Goal: Task Accomplishment & Management: Use online tool/utility

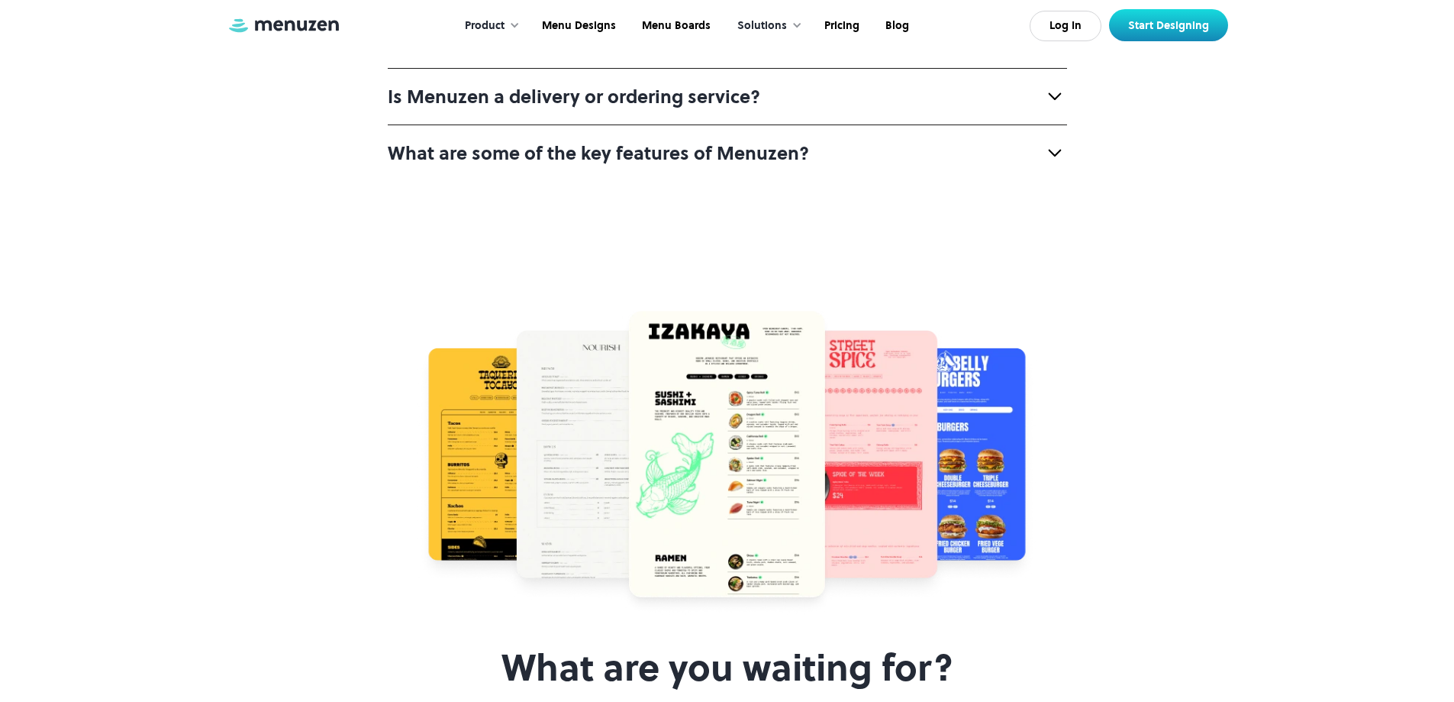
scroll to position [6107, 0]
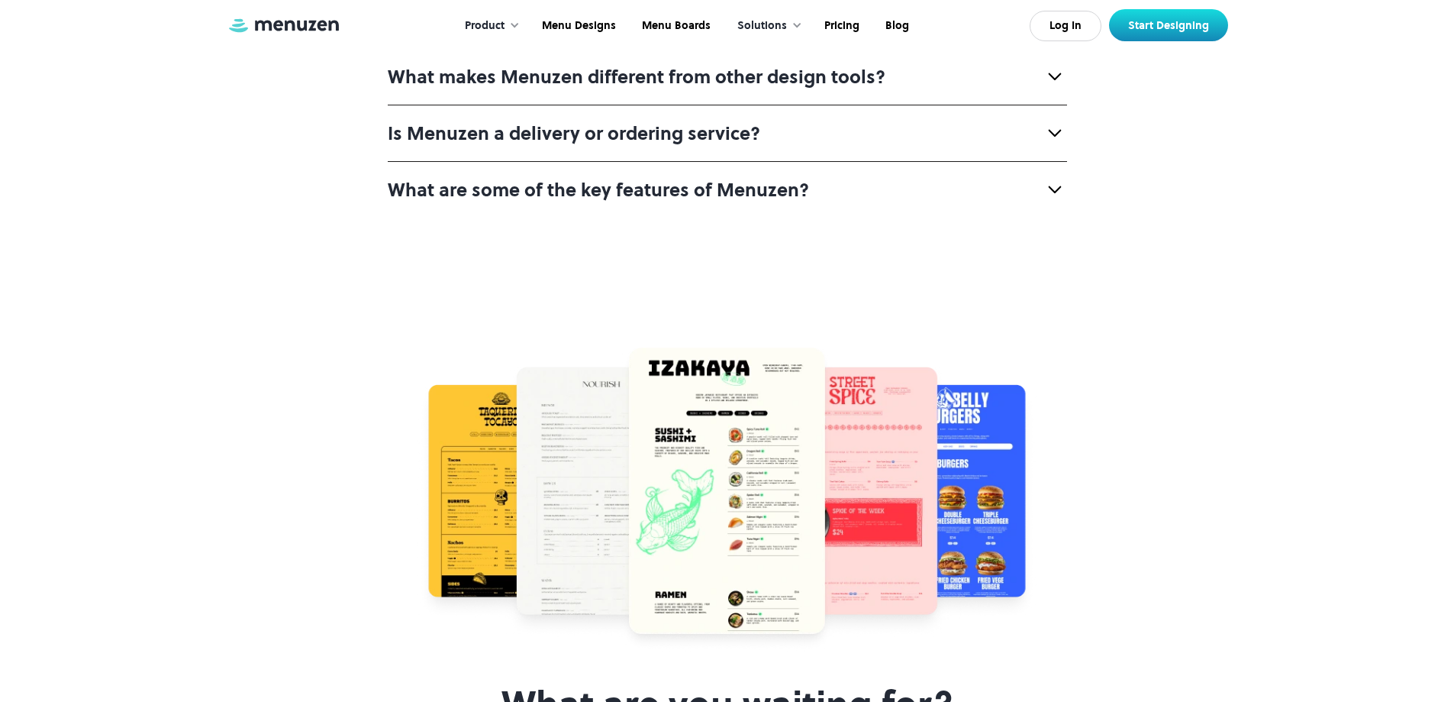
click at [570, 33] on strong "Who can use Menuzen?" at bounding box center [492, 20] width 209 height 25
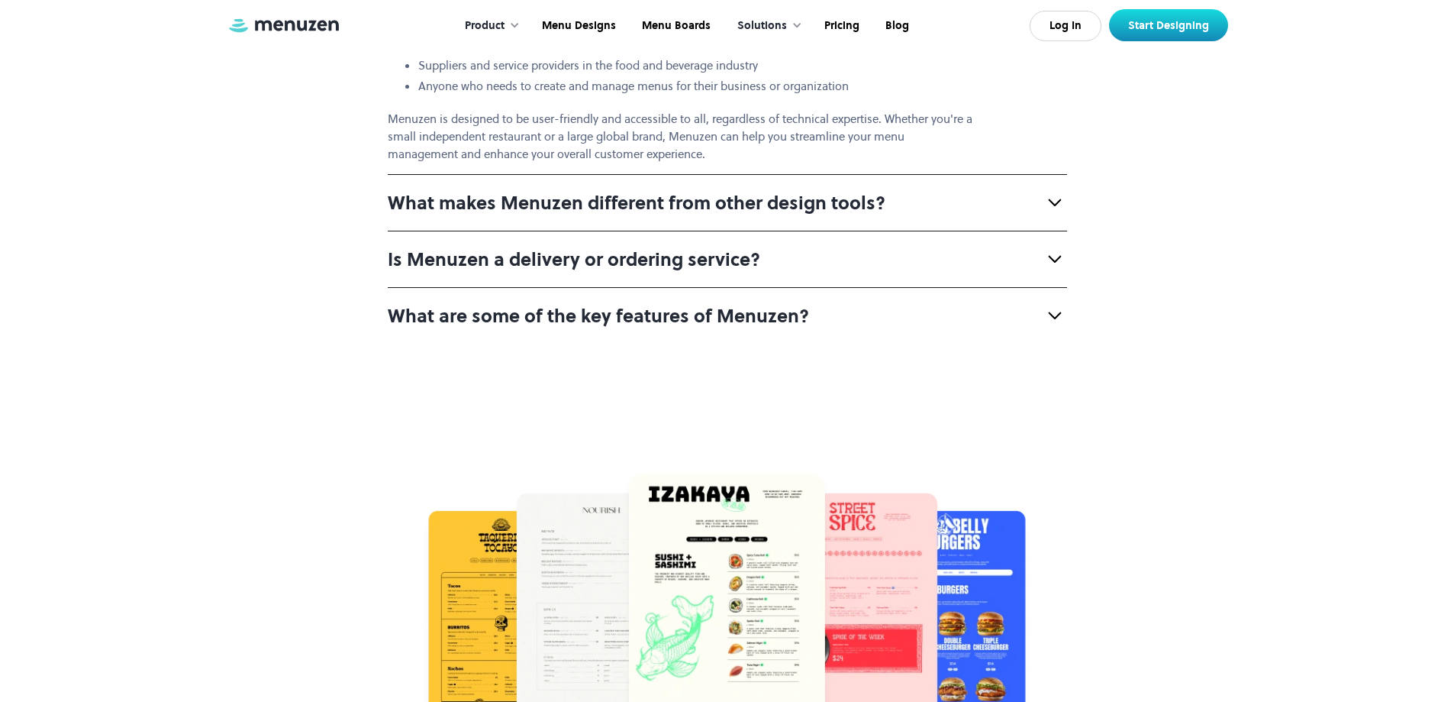
scroll to position [6336, 0]
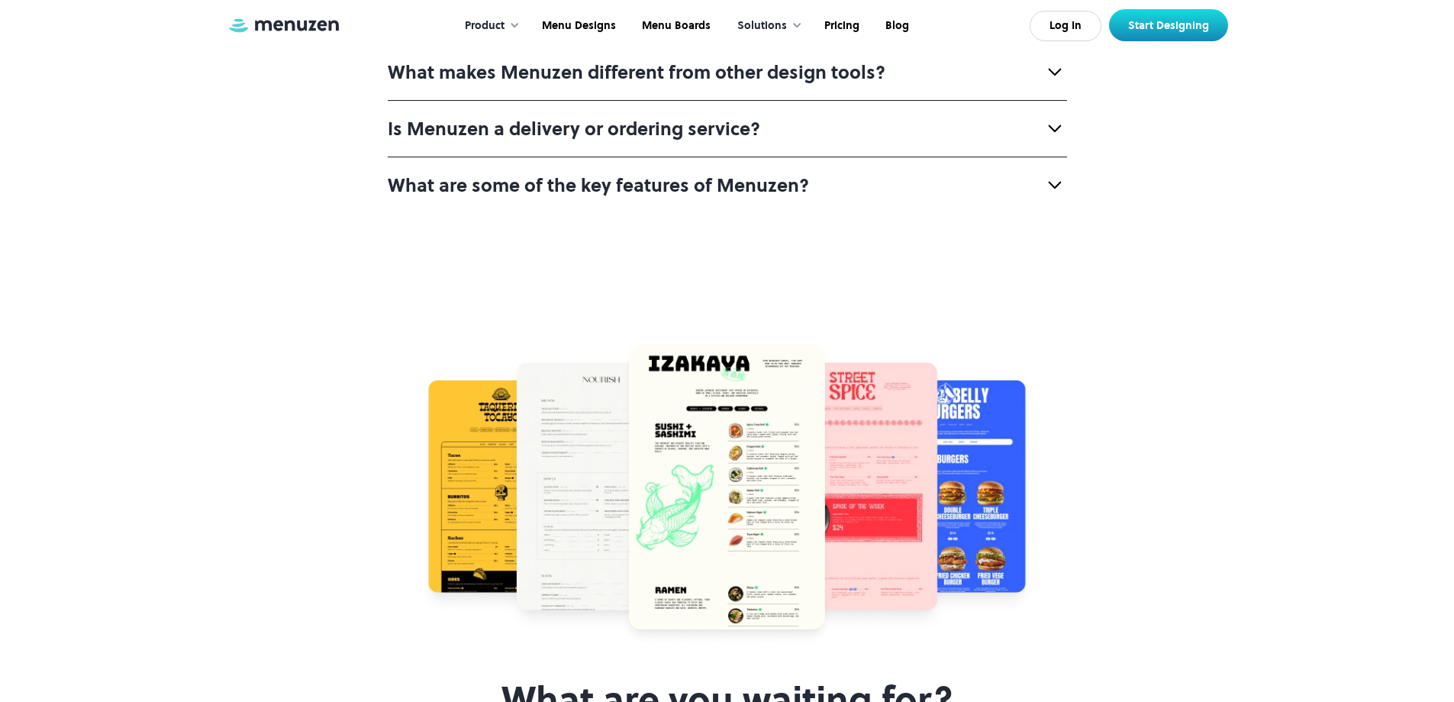
click at [415, 85] on strong "What makes Menuzen different from other design tools?" at bounding box center [637, 72] width 498 height 25
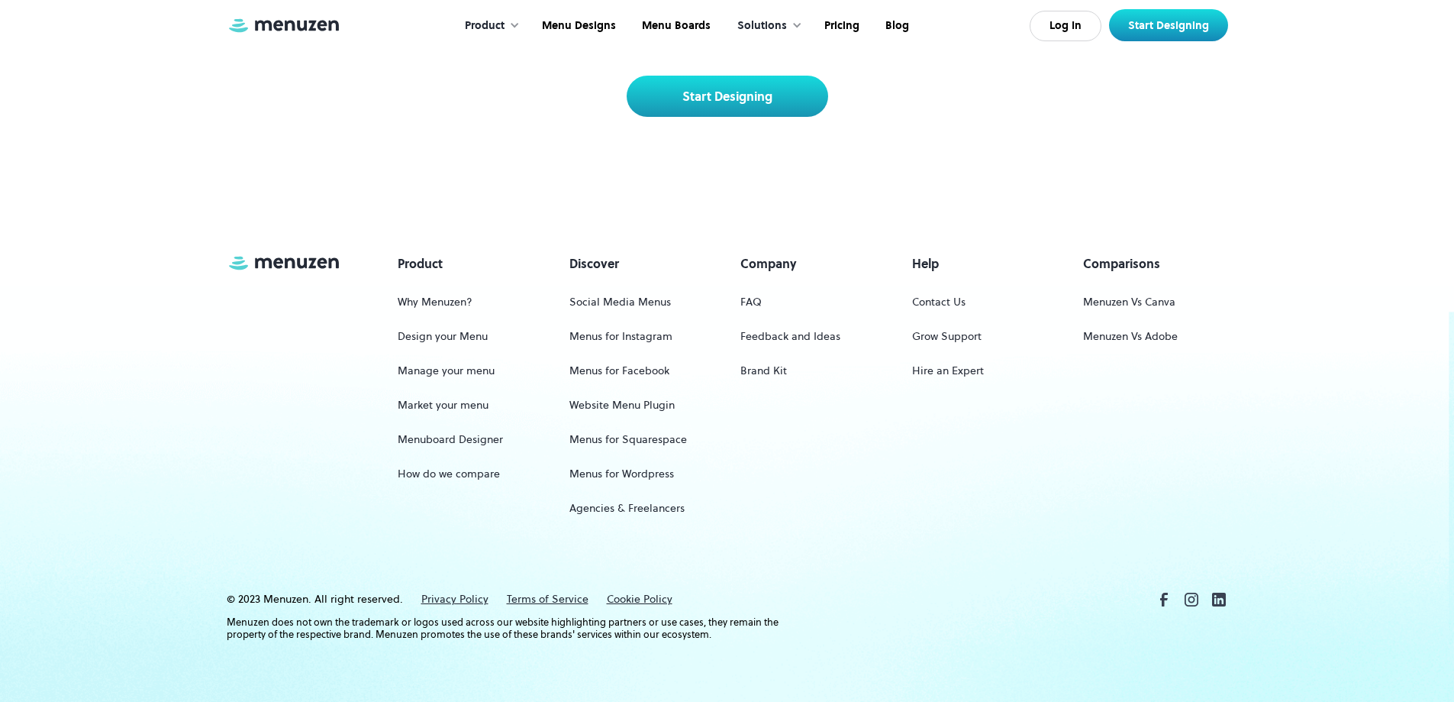
scroll to position [7328, 0]
click at [752, 117] on link "Start Designing" at bounding box center [728, 96] width 202 height 41
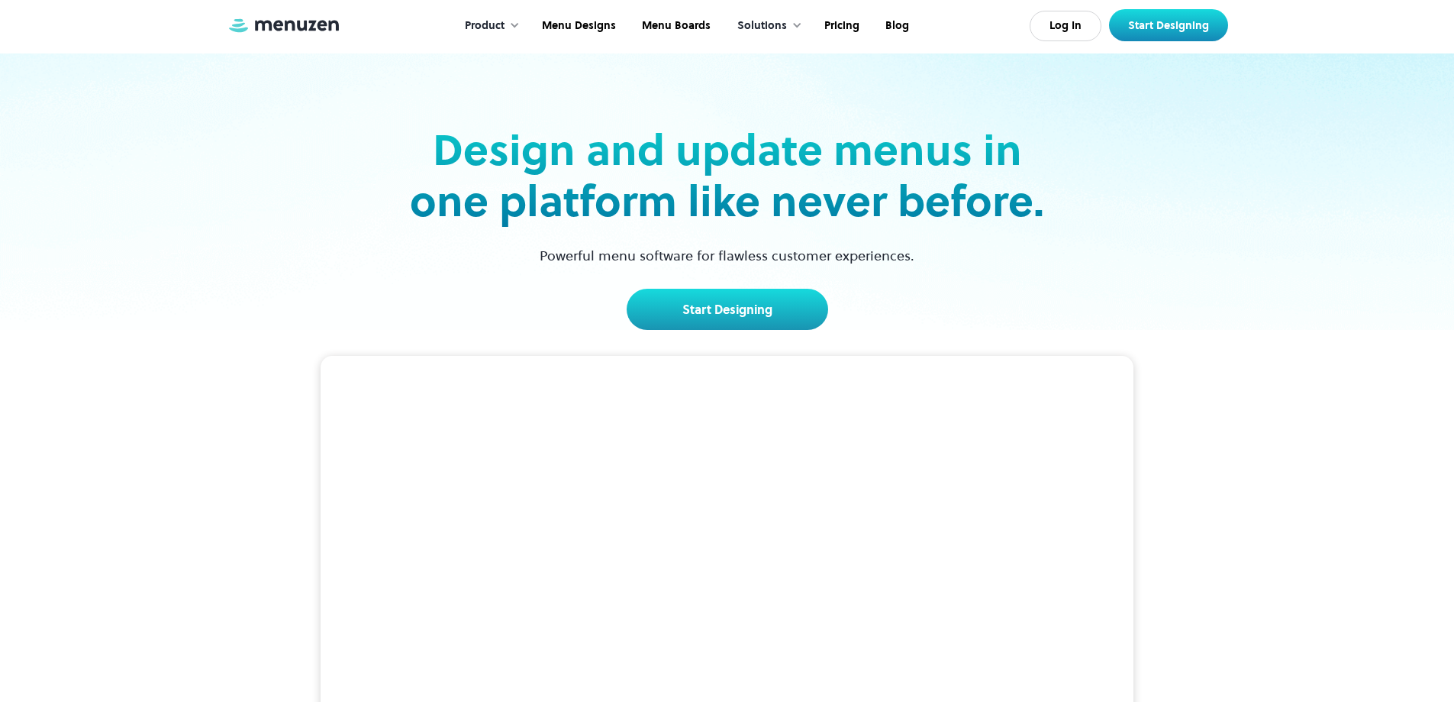
scroll to position [0, 0]
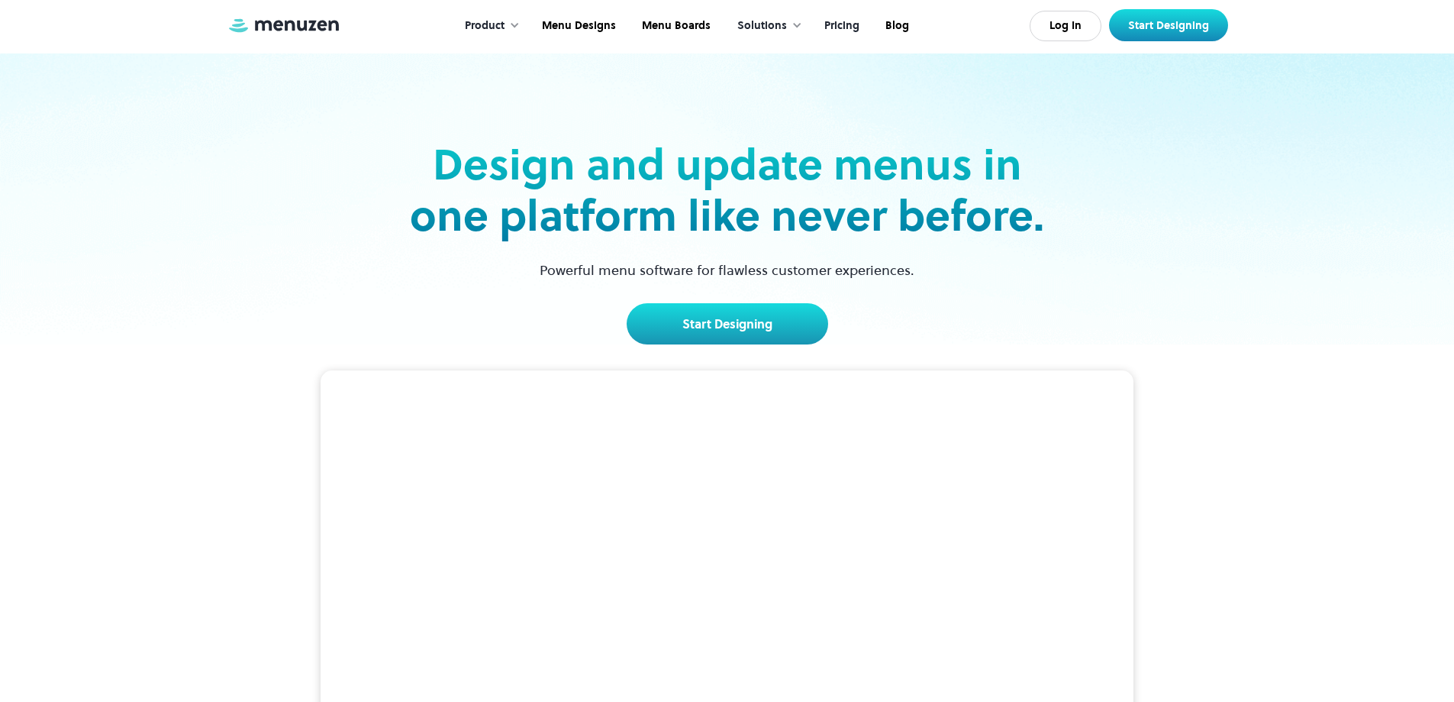
click at [848, 24] on link "Pricing" at bounding box center [840, 25] width 61 height 47
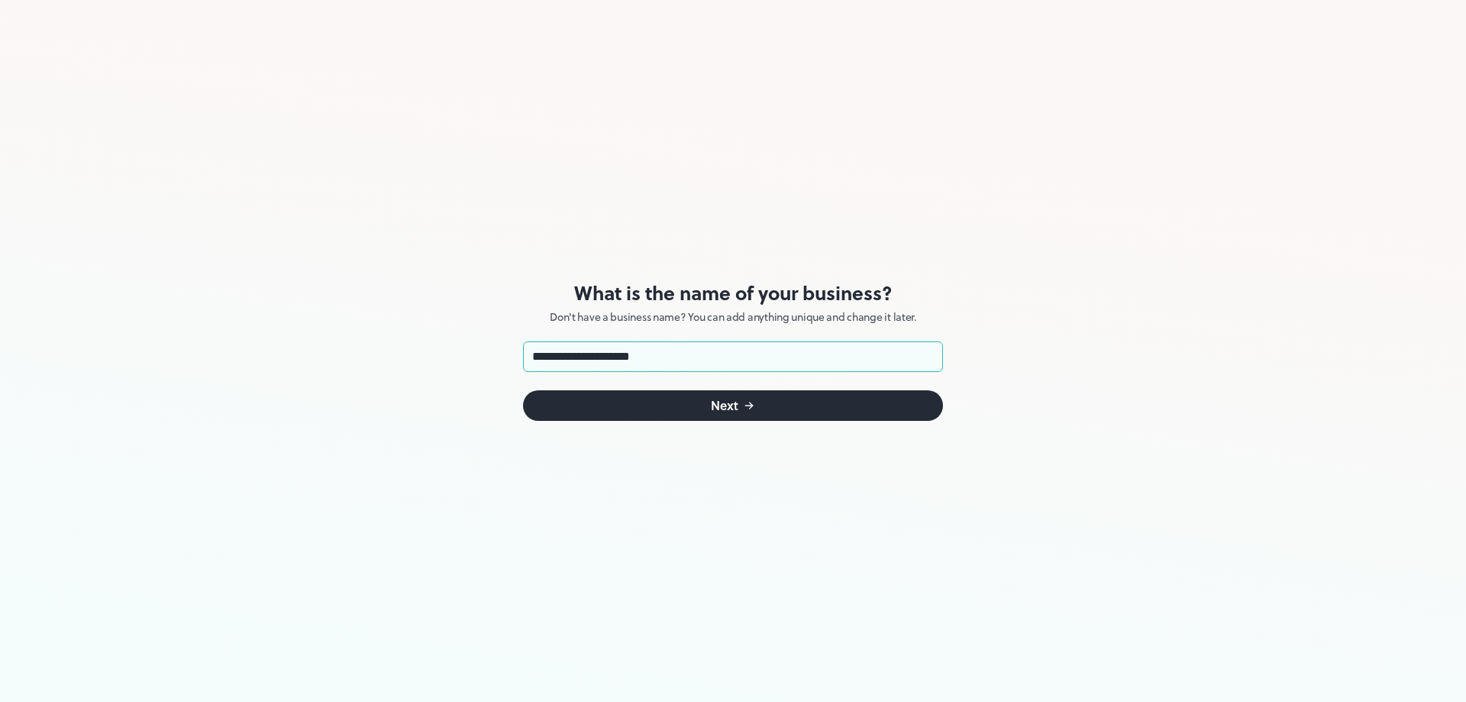
type input "**********"
click at [725, 411] on div "Next" at bounding box center [724, 405] width 27 height 12
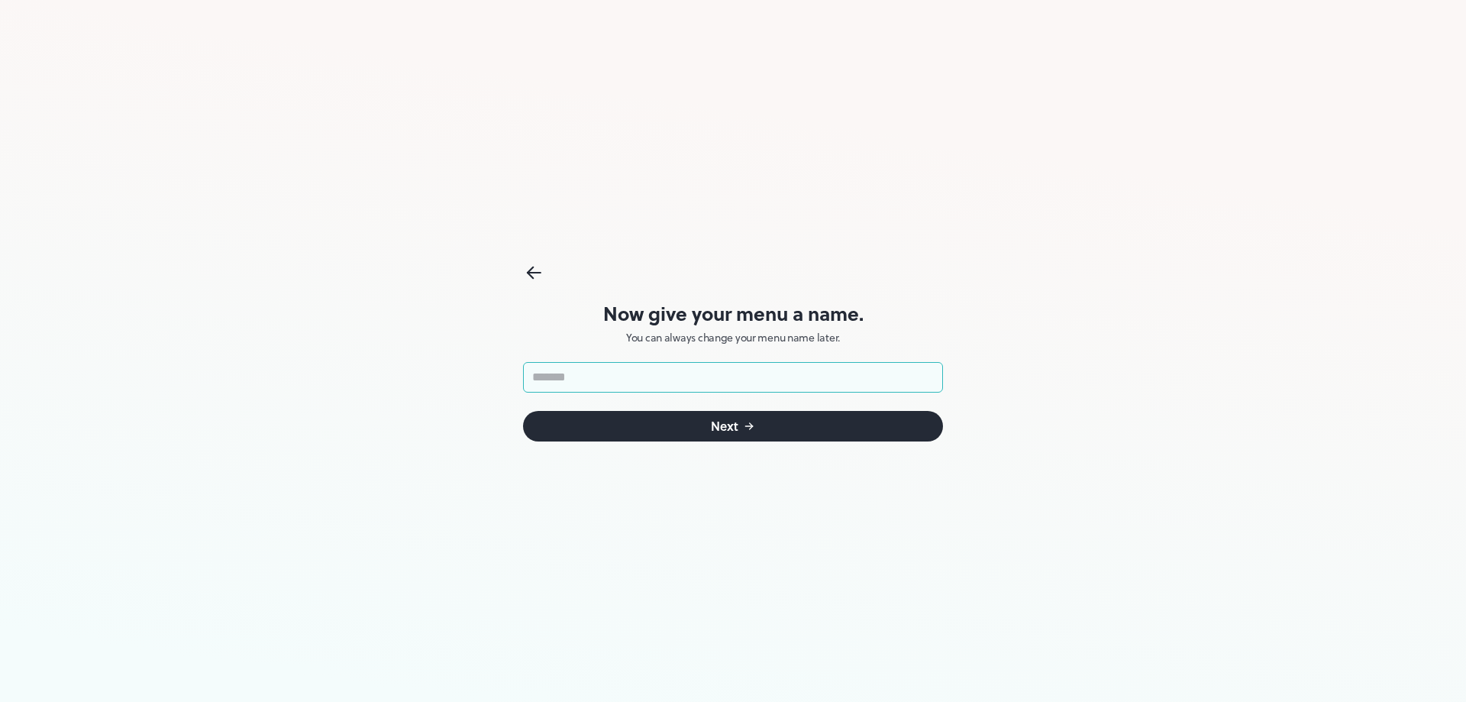
click at [793, 382] on input "text" at bounding box center [733, 377] width 420 height 31
click at [589, 374] on input "**********" at bounding box center [733, 377] width 420 height 31
type input "**********"
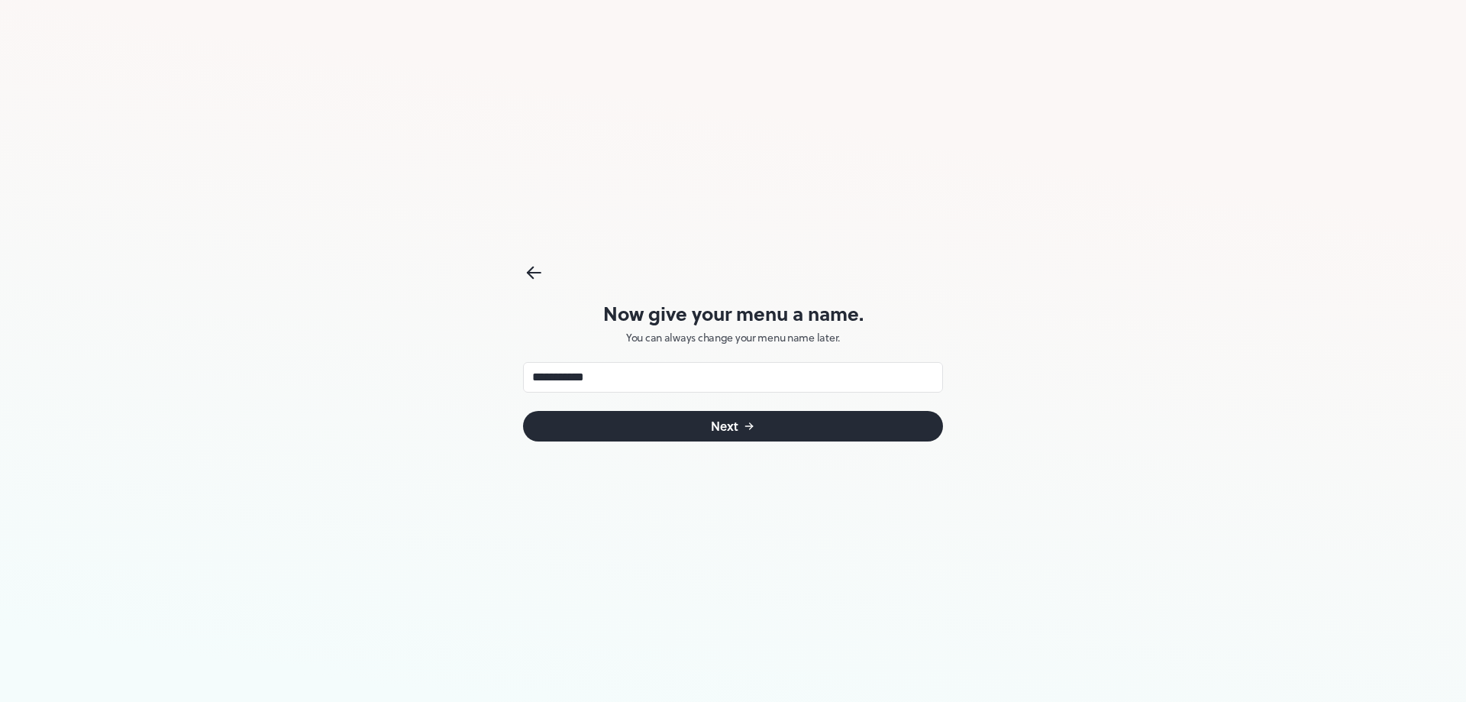
click at [747, 425] on icon "submit" at bounding box center [749, 426] width 12 height 12
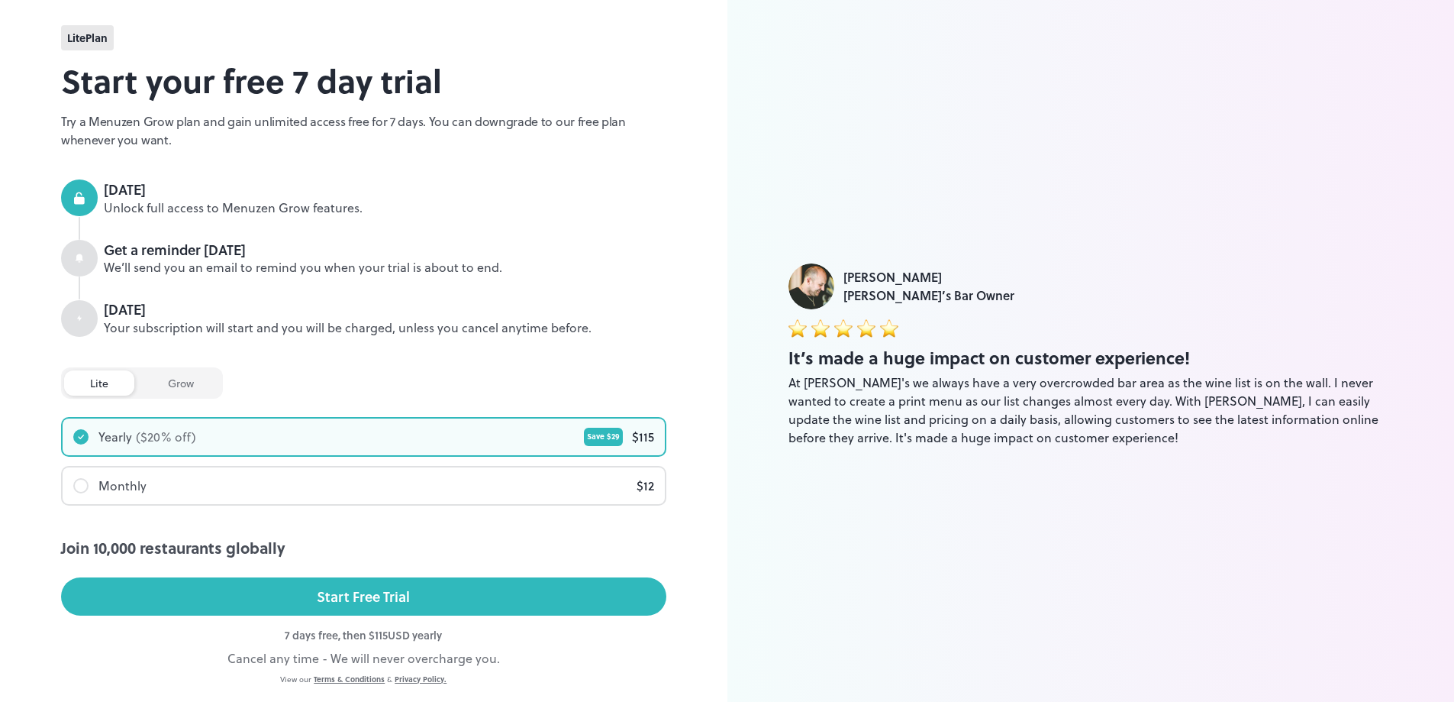
scroll to position [80, 0]
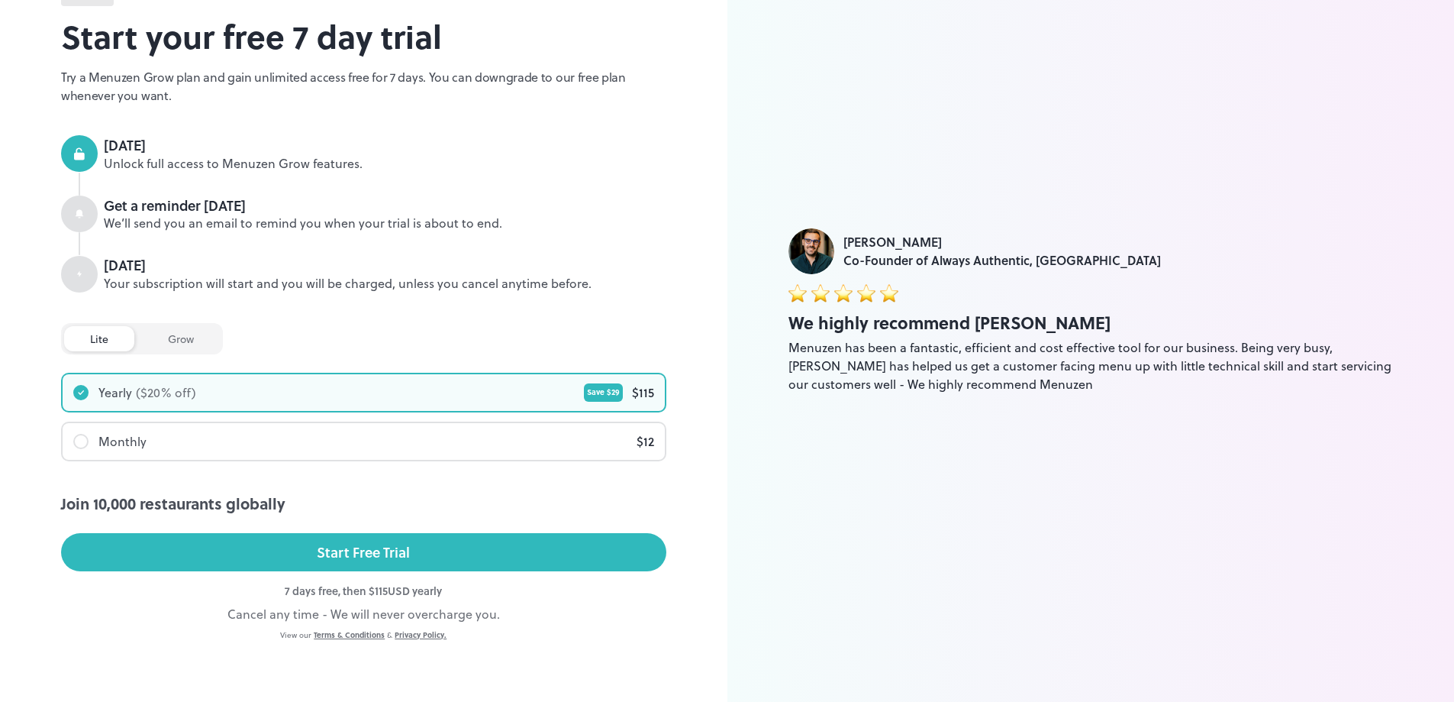
click at [120, 440] on div "Monthly" at bounding box center [122, 441] width 48 height 18
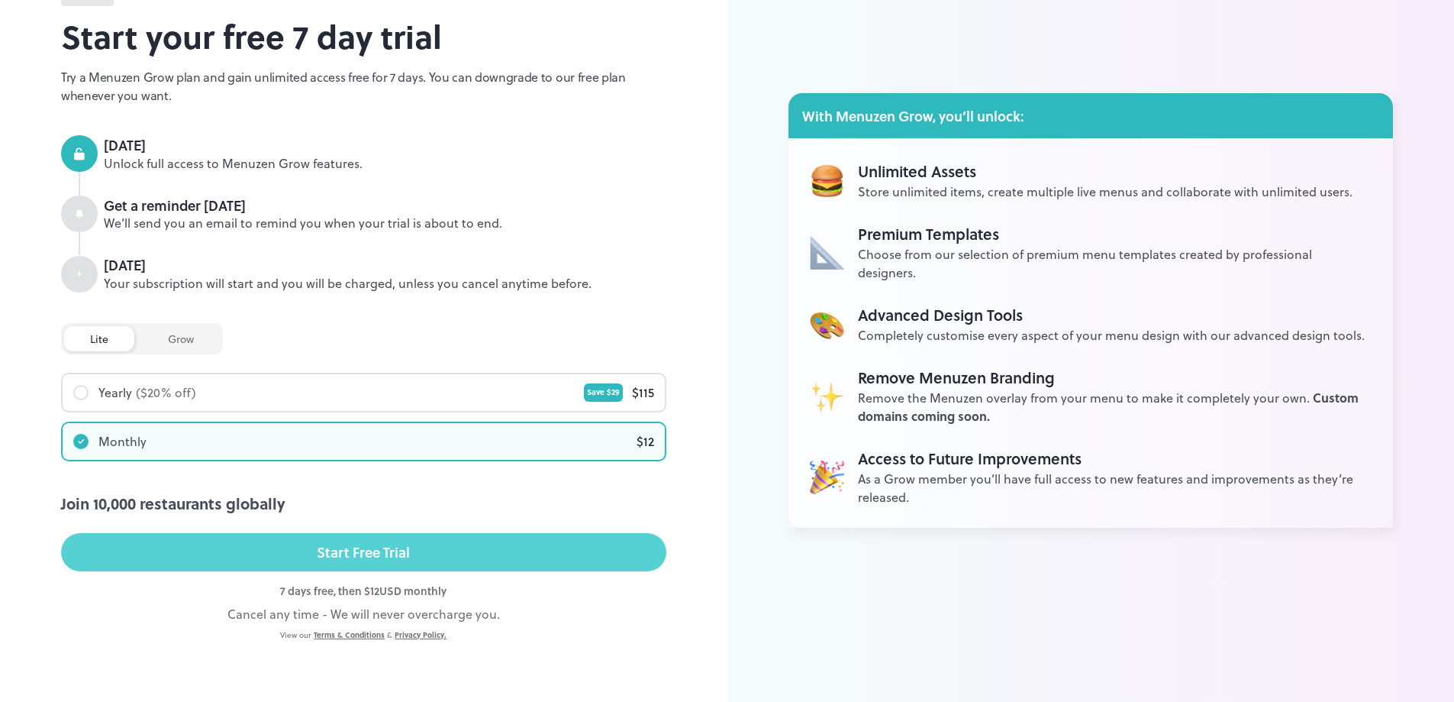
click at [360, 546] on div "Start Free Trial" at bounding box center [363, 551] width 93 height 23
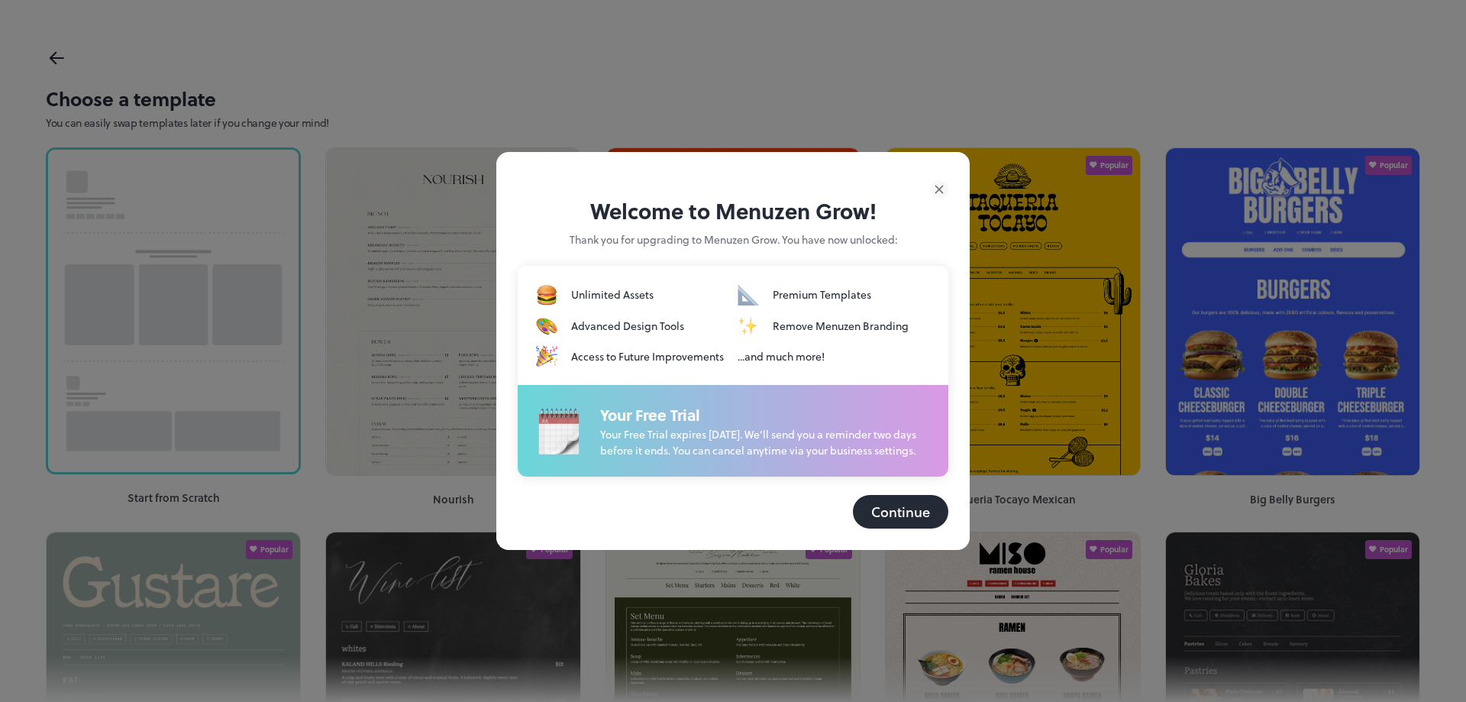
click at [908, 520] on button "Continue" at bounding box center [900, 512] width 95 height 34
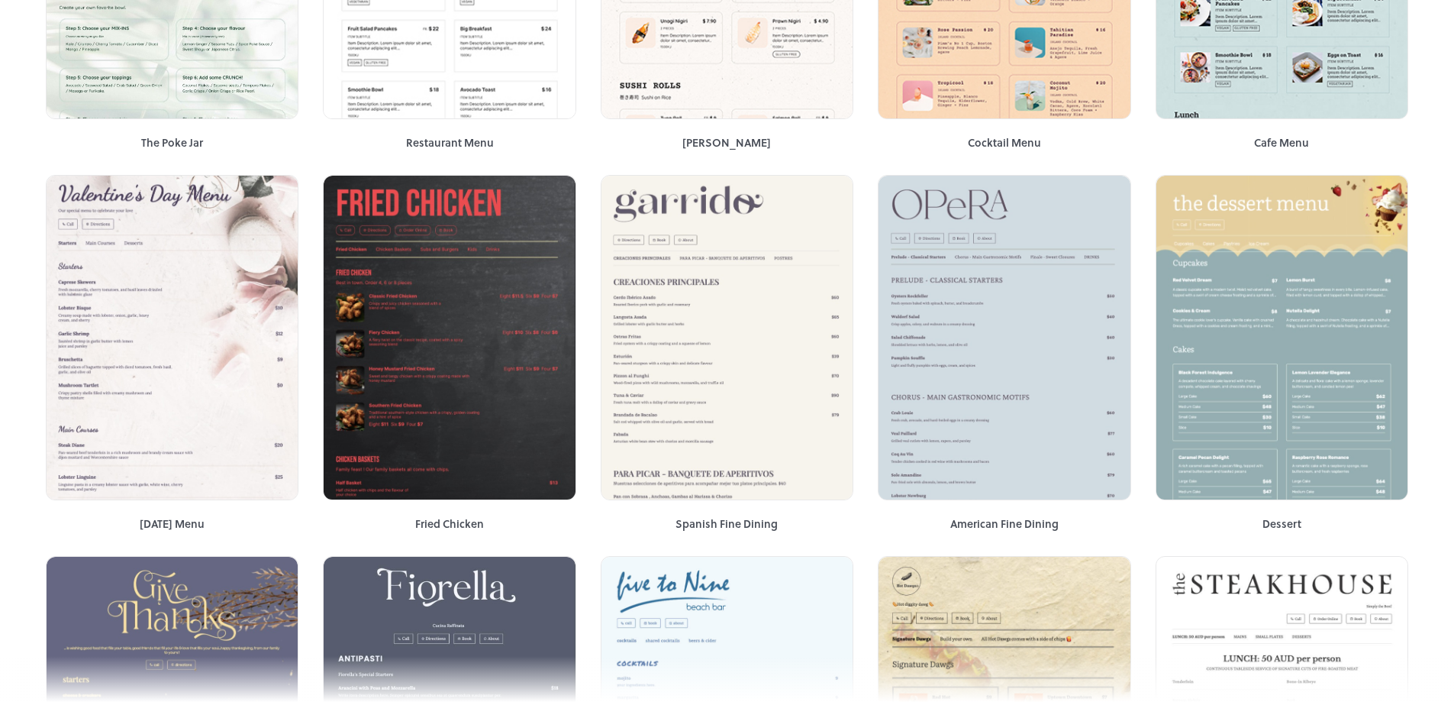
scroll to position [2280, 0]
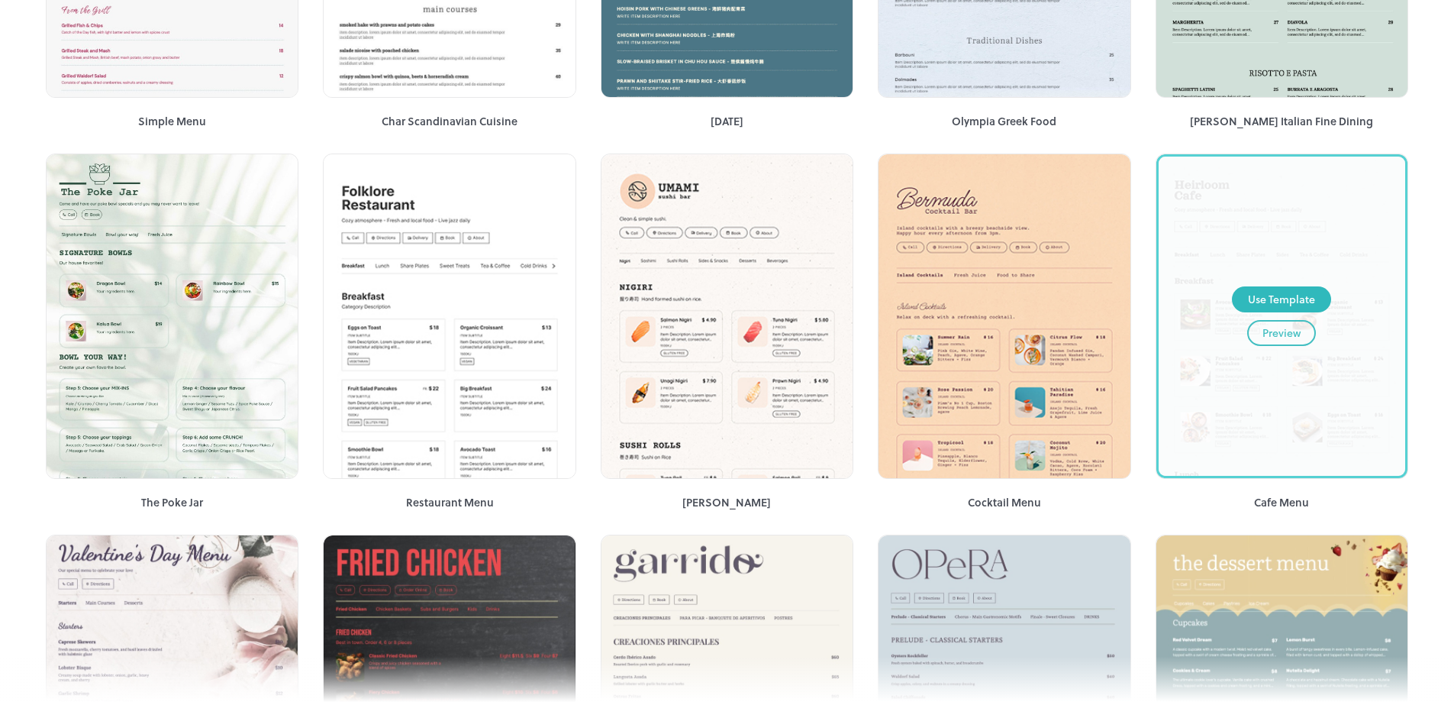
click at [1291, 333] on div "Preview" at bounding box center [1282, 332] width 38 height 17
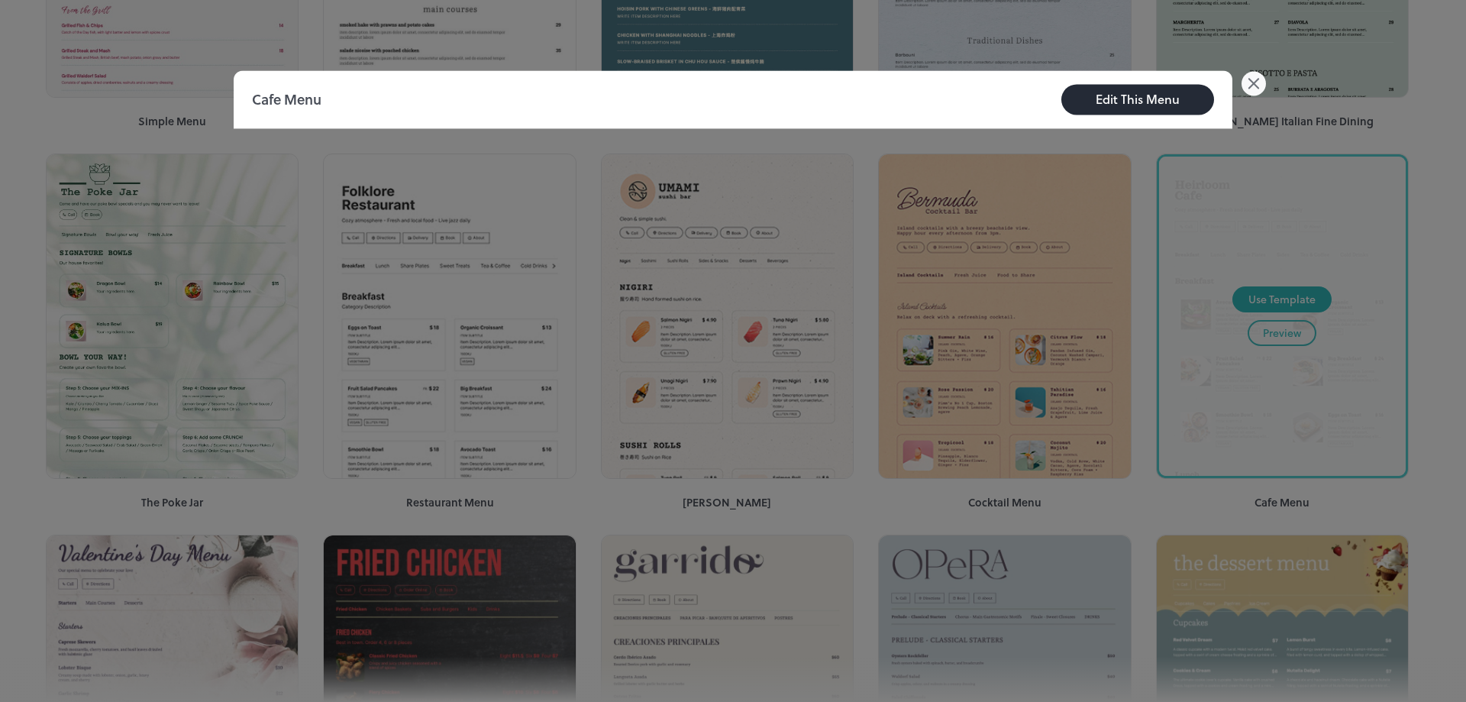
click at [1246, 83] on icon at bounding box center [1253, 83] width 24 height 24
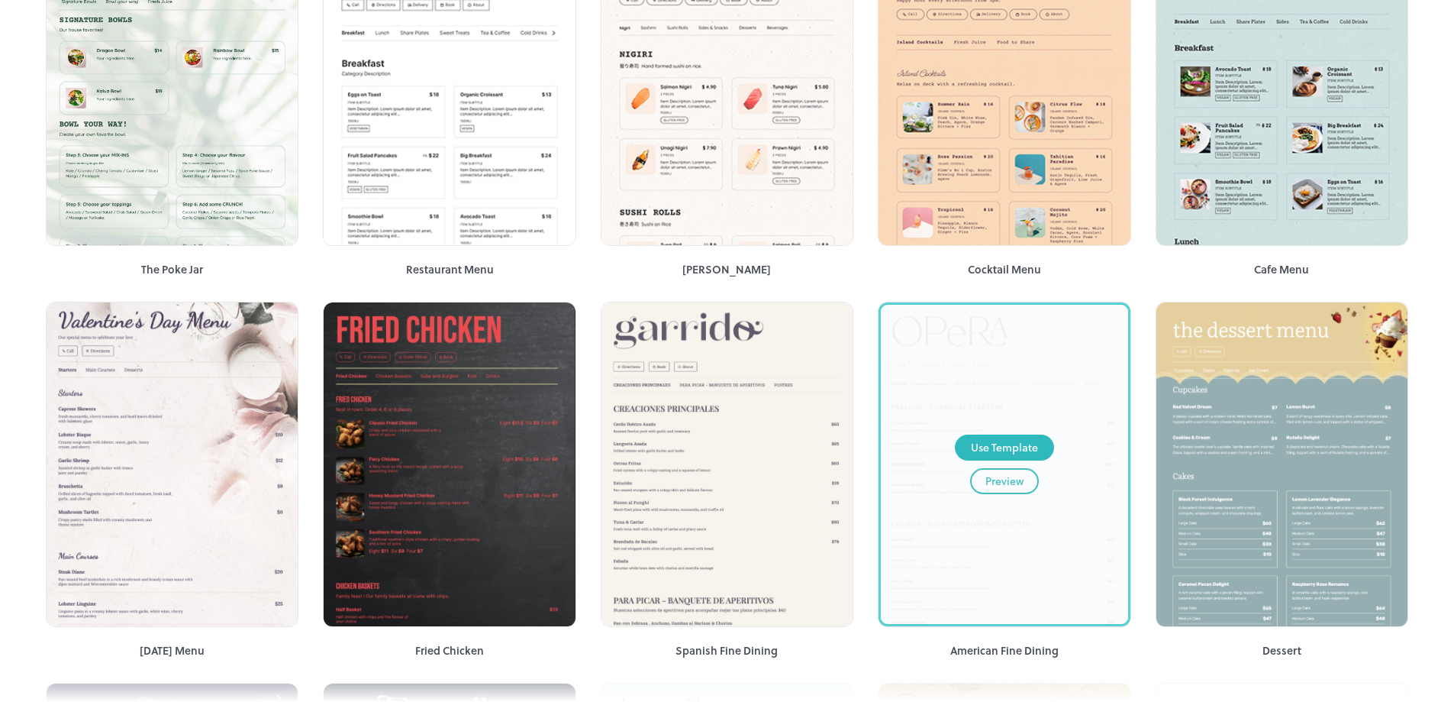
scroll to position [2512, 0]
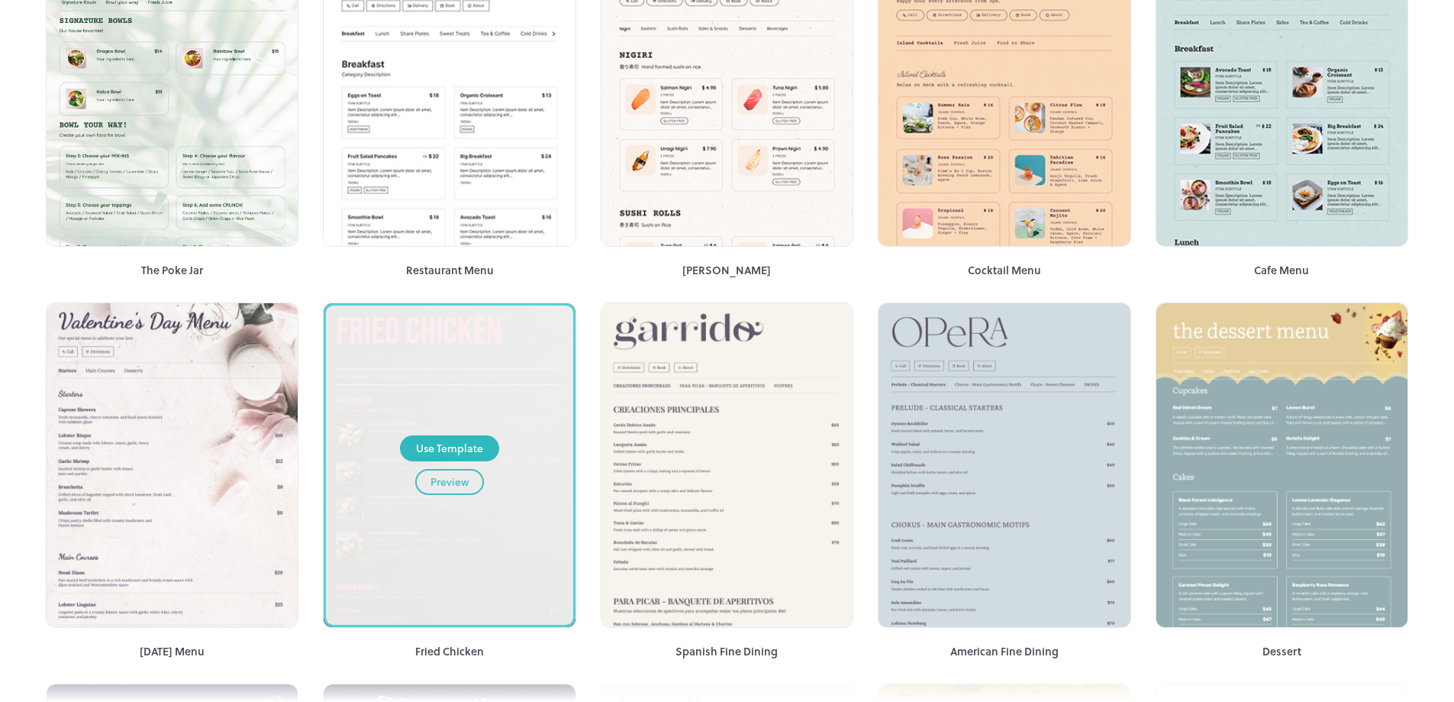
click at [453, 486] on div "Preview" at bounding box center [450, 481] width 38 height 17
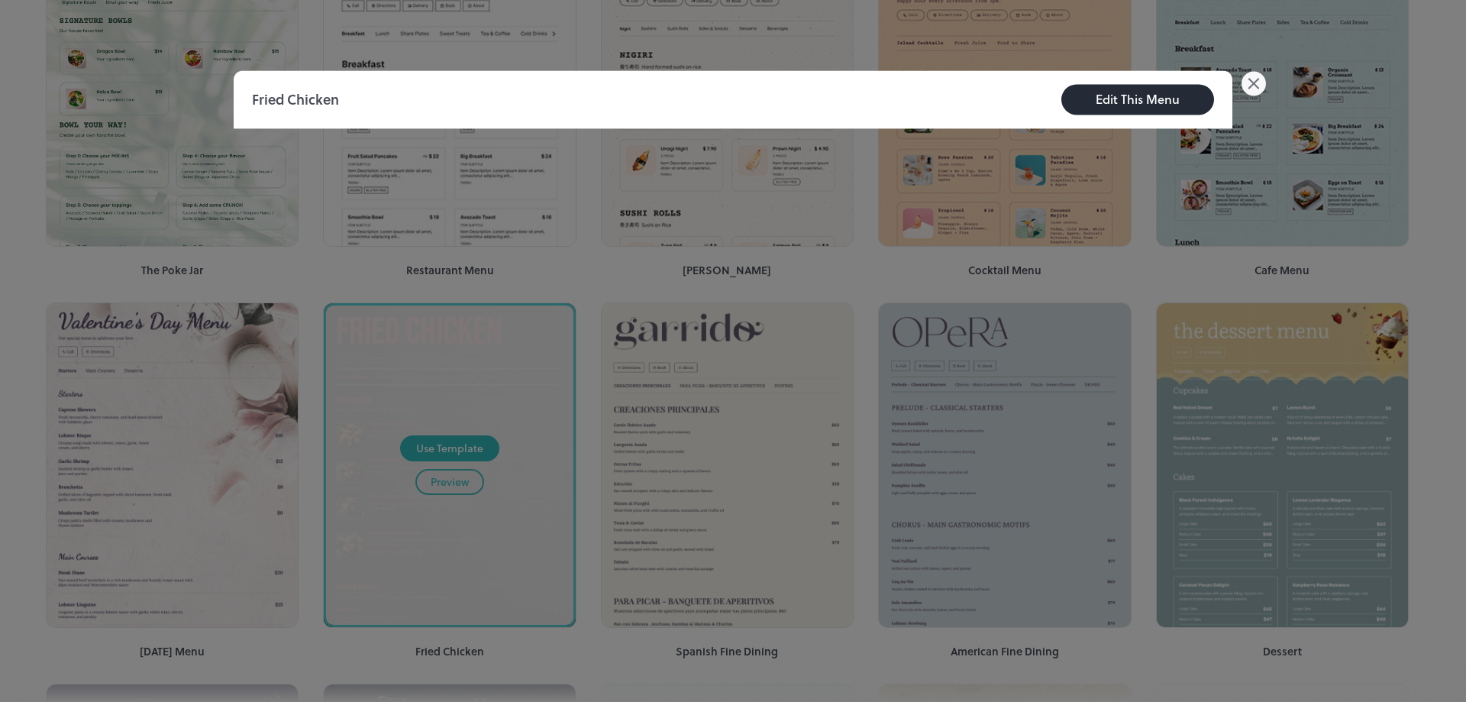
click at [1252, 79] on icon at bounding box center [1253, 83] width 24 height 24
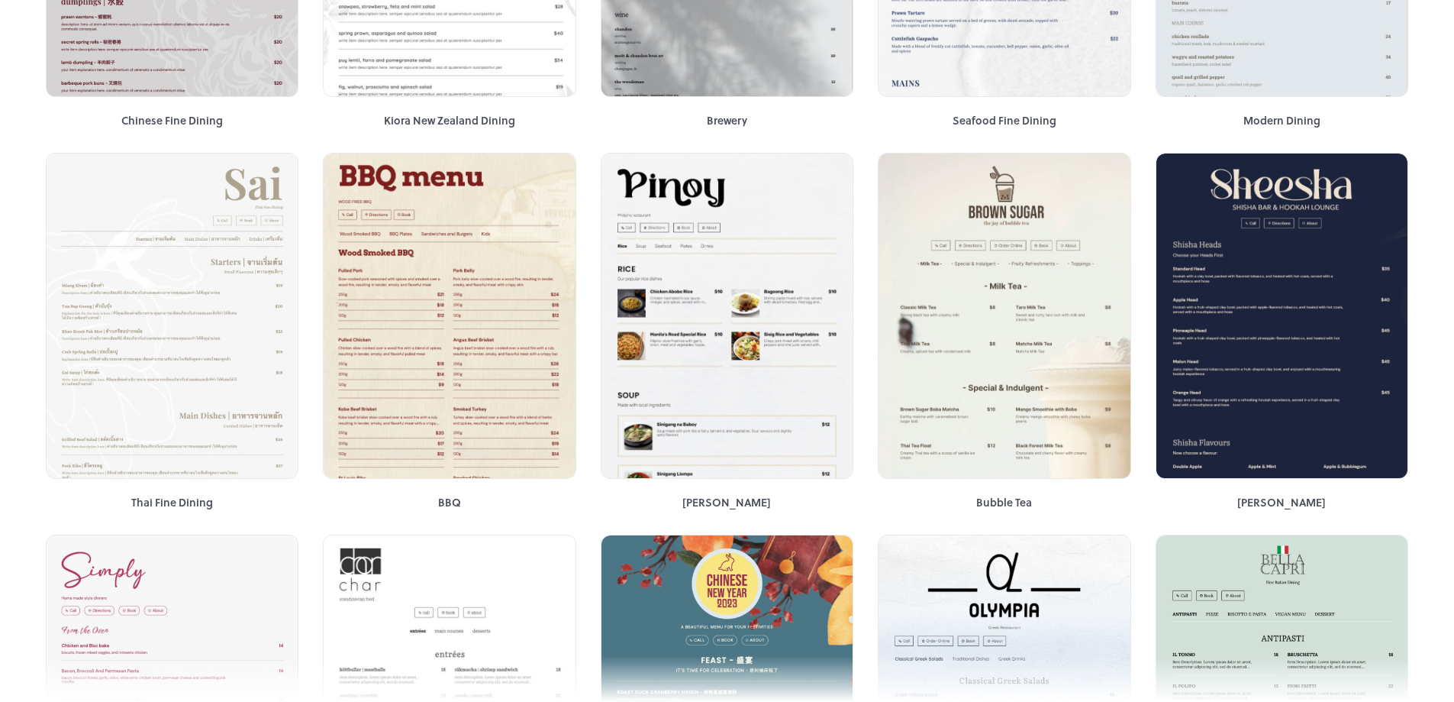
scroll to position [1527, 0]
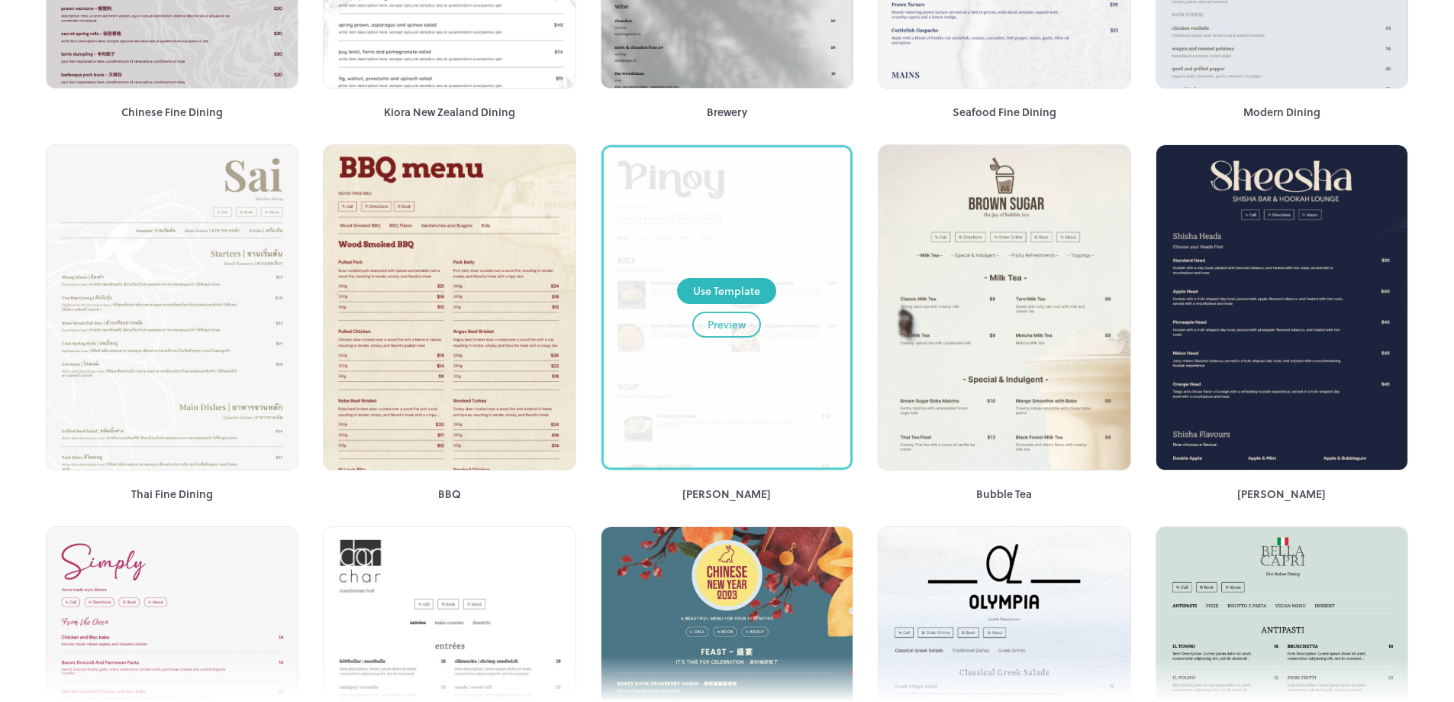
click at [719, 331] on div "Preview" at bounding box center [727, 324] width 38 height 17
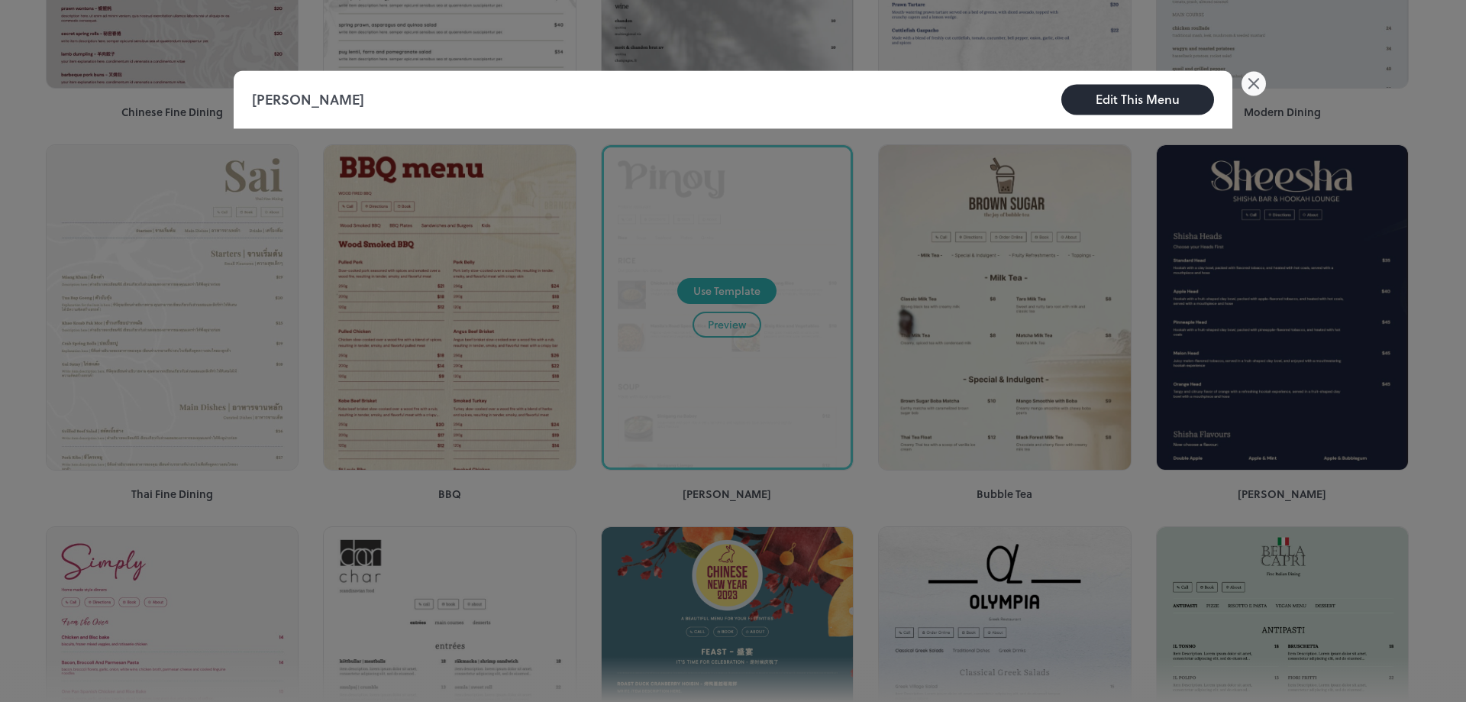
click at [1258, 82] on icon at bounding box center [1253, 83] width 24 height 24
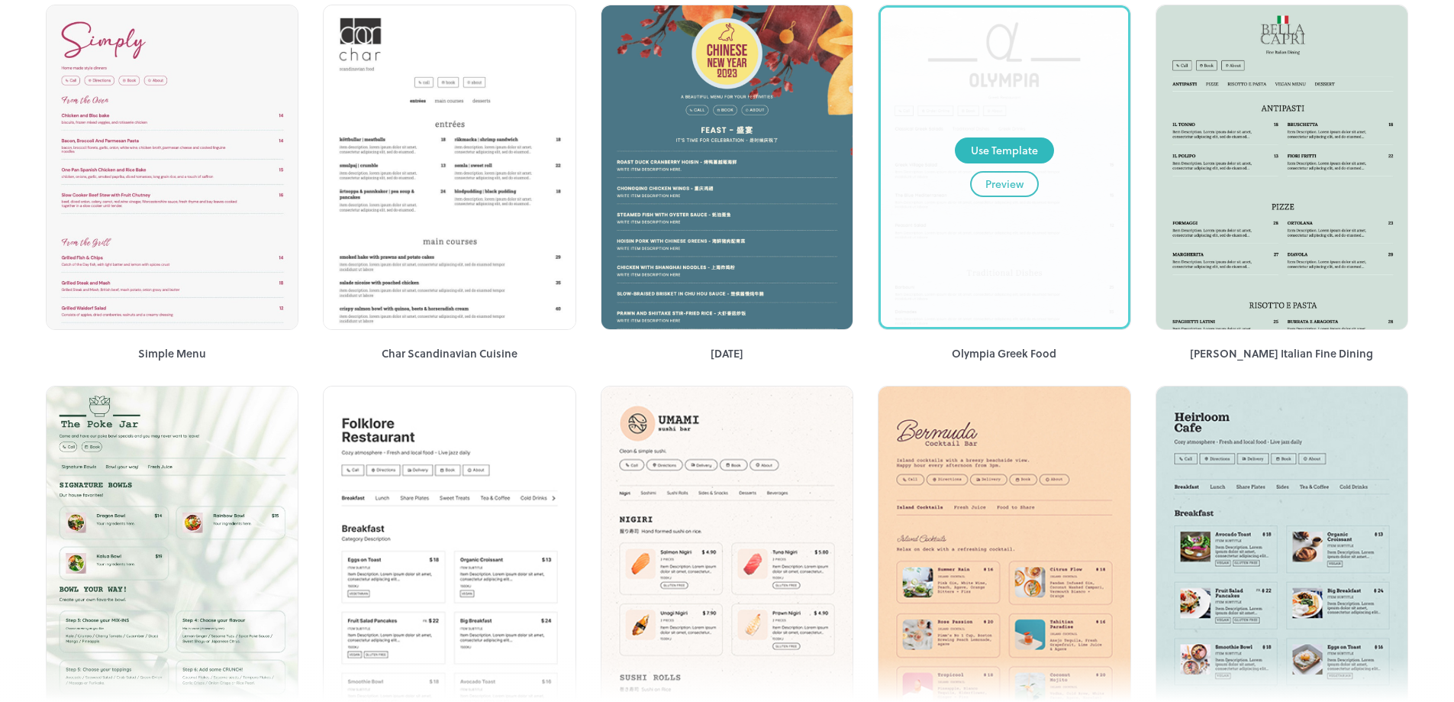
scroll to position [2061, 0]
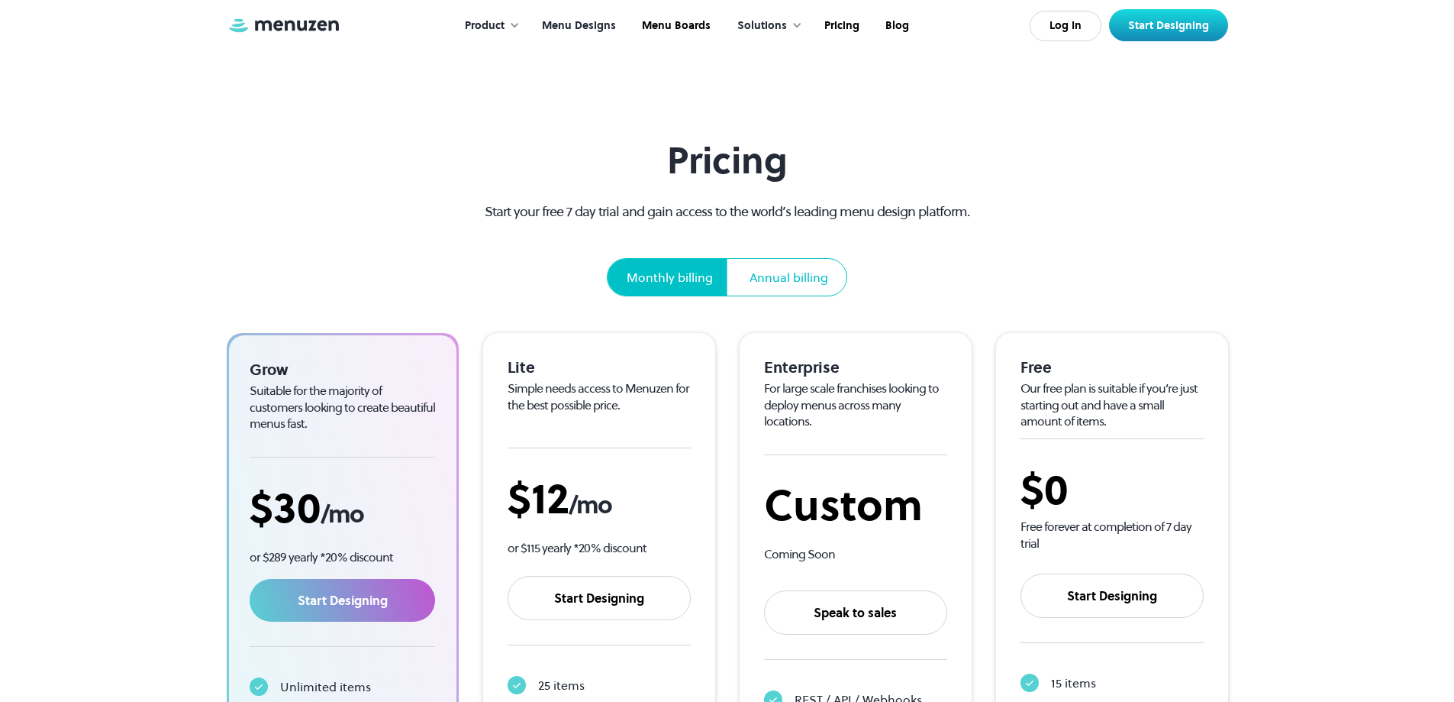
click at [588, 27] on link "Menu Designs" at bounding box center [577, 25] width 100 height 47
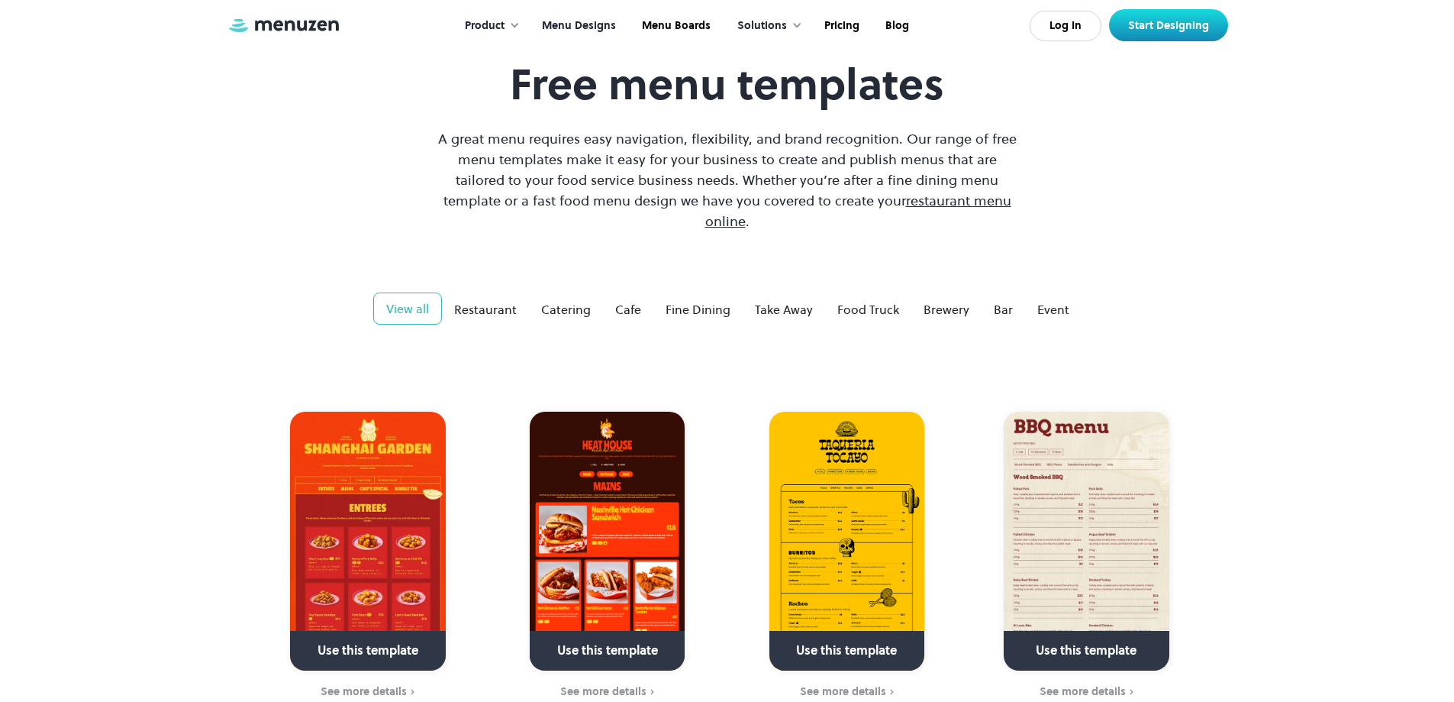
scroll to position [229, 0]
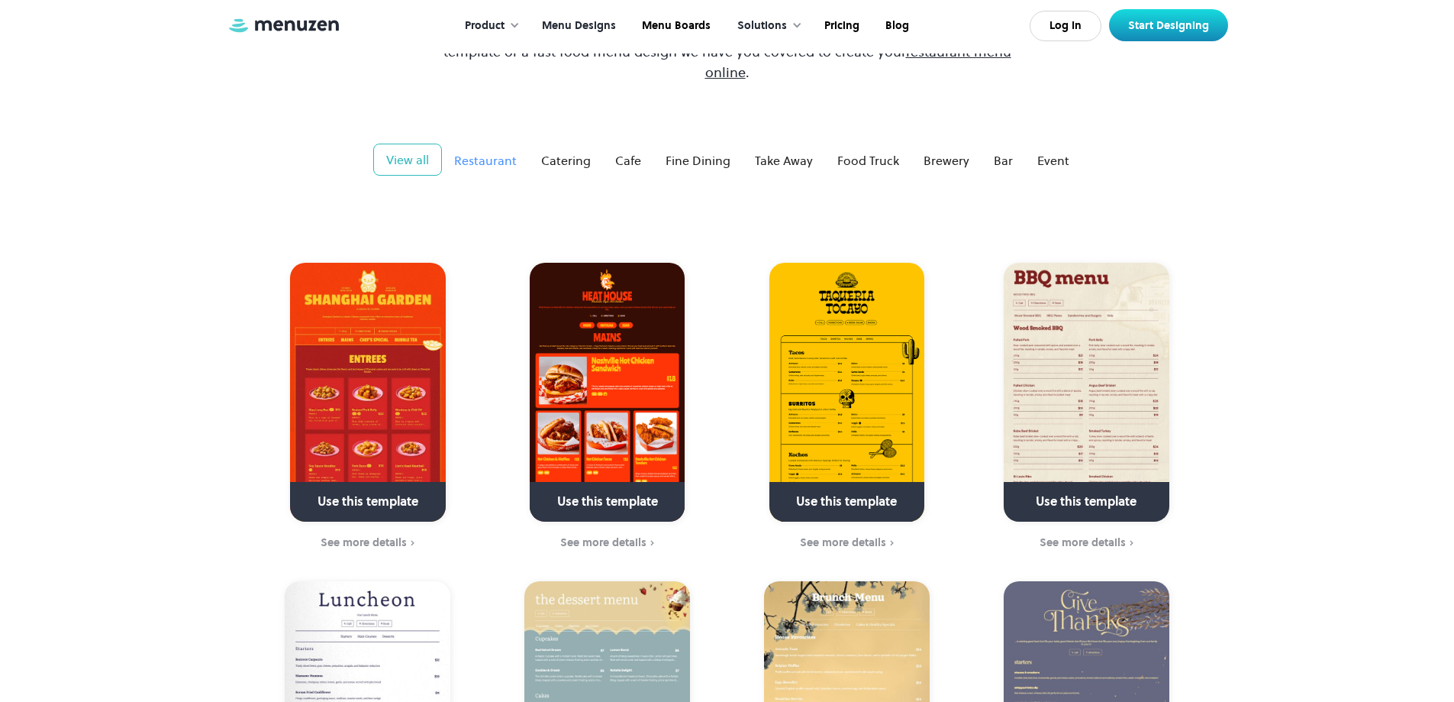
click at [491, 151] on div "Restaurant" at bounding box center [485, 160] width 63 height 18
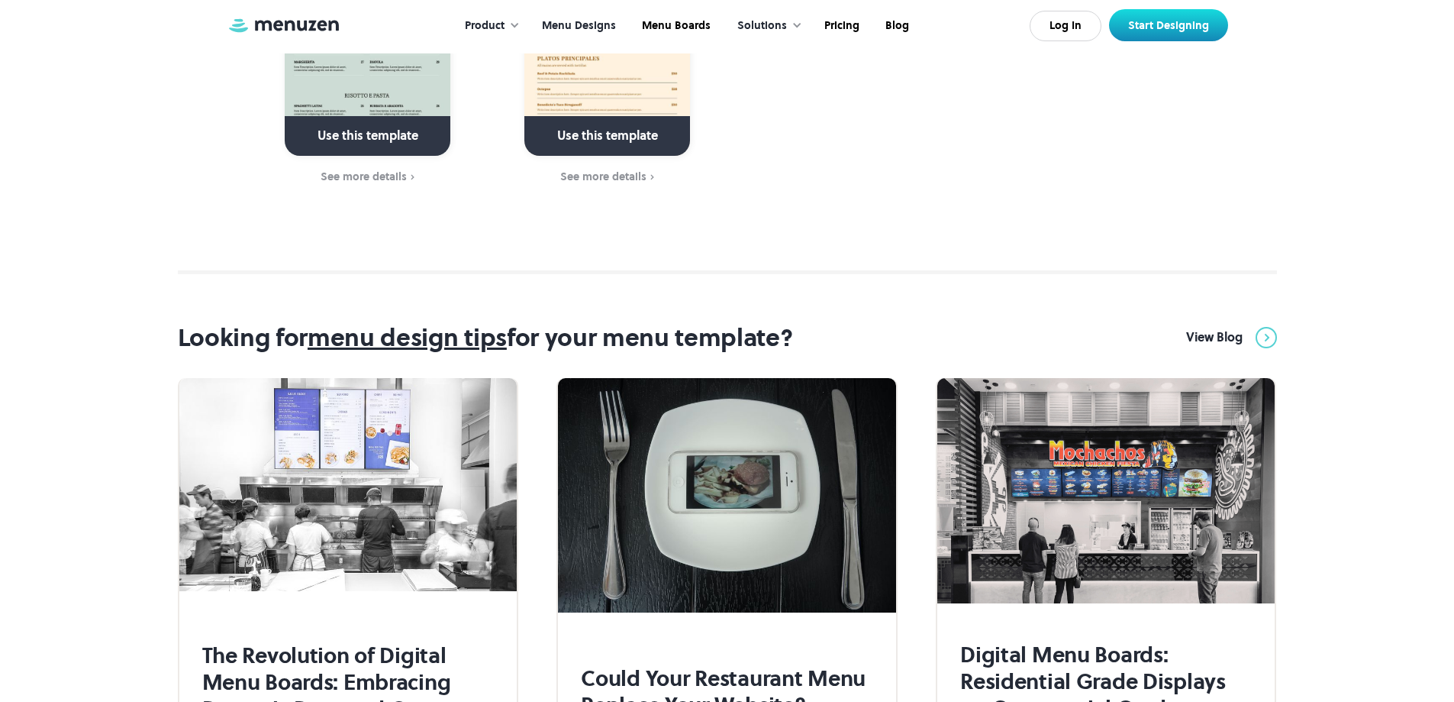
scroll to position [4504, 0]
